Goal: Check status: Check status

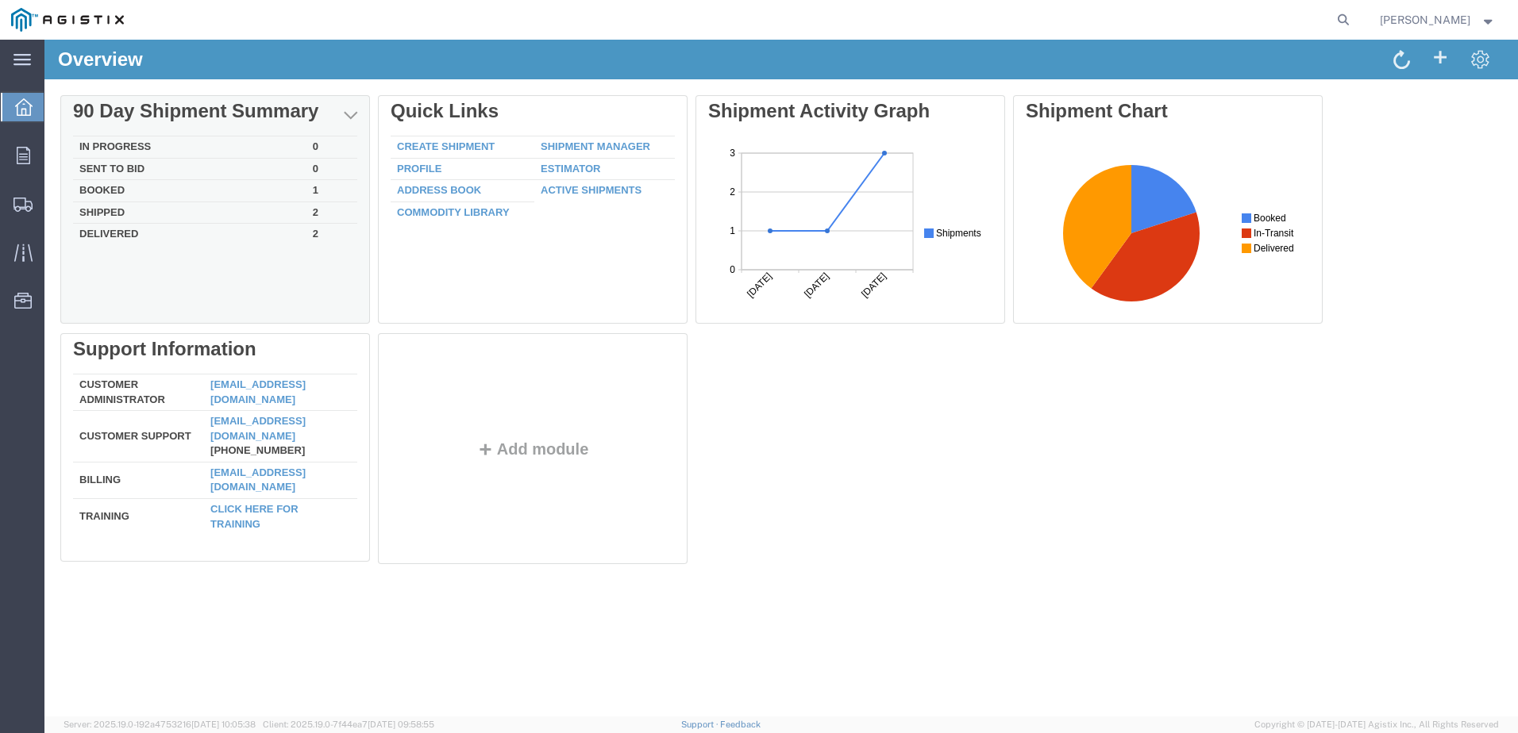
click at [122, 236] on td "Delivered" at bounding box center [189, 233] width 233 height 18
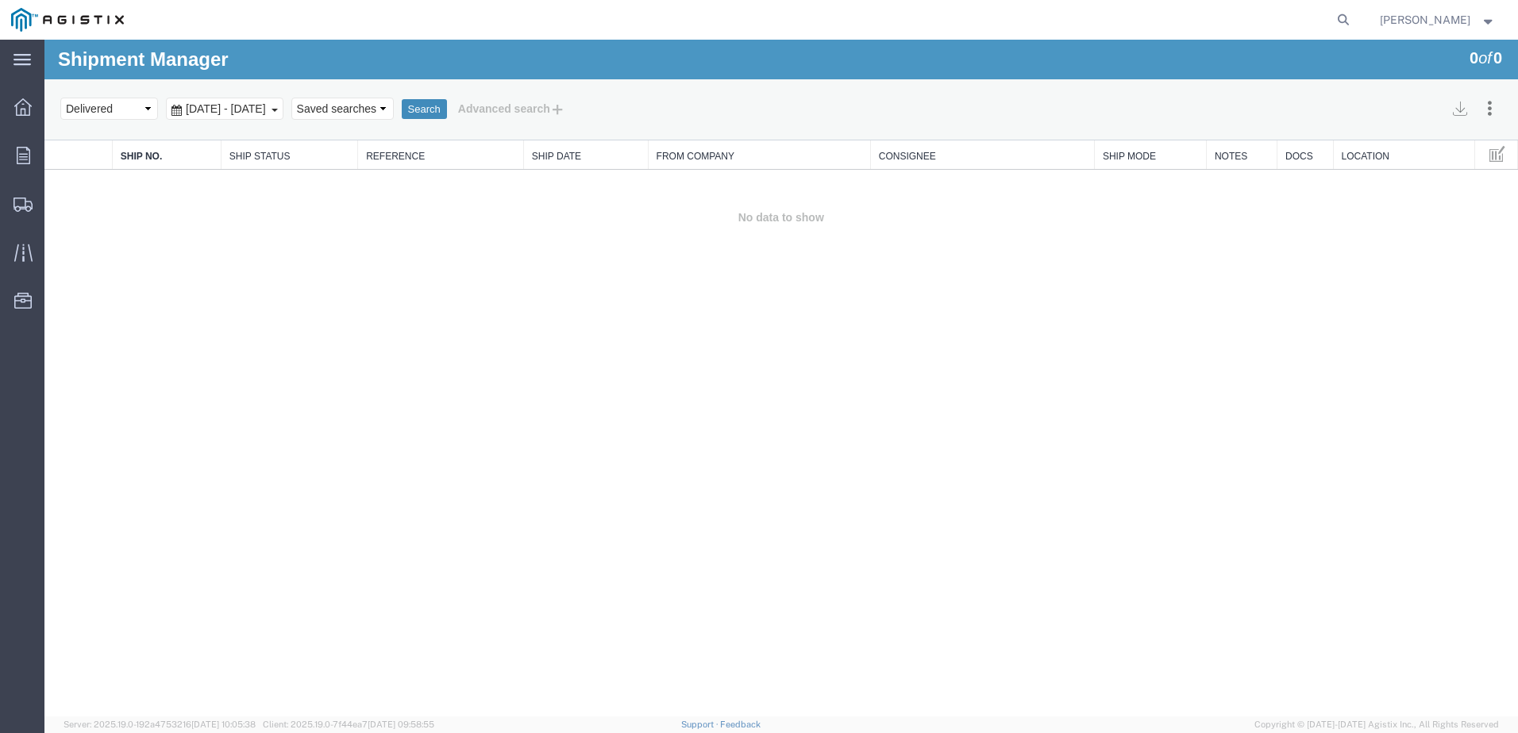
click at [447, 115] on button "Search" at bounding box center [424, 109] width 45 height 21
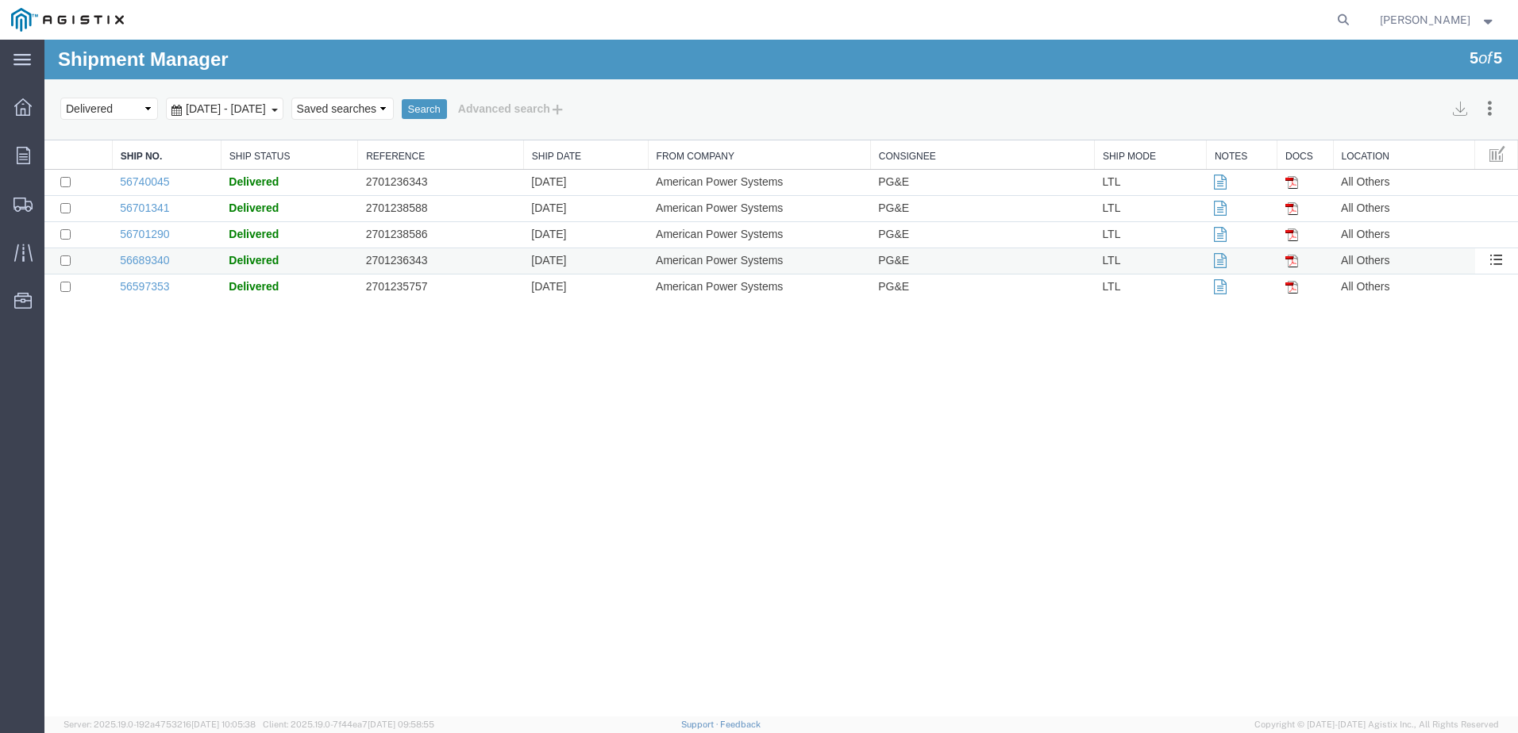
click at [1288, 266] on img at bounding box center [1291, 261] width 13 height 13
click at [1291, 189] on img at bounding box center [1291, 182] width 13 height 13
